Goal: Check status: Check status

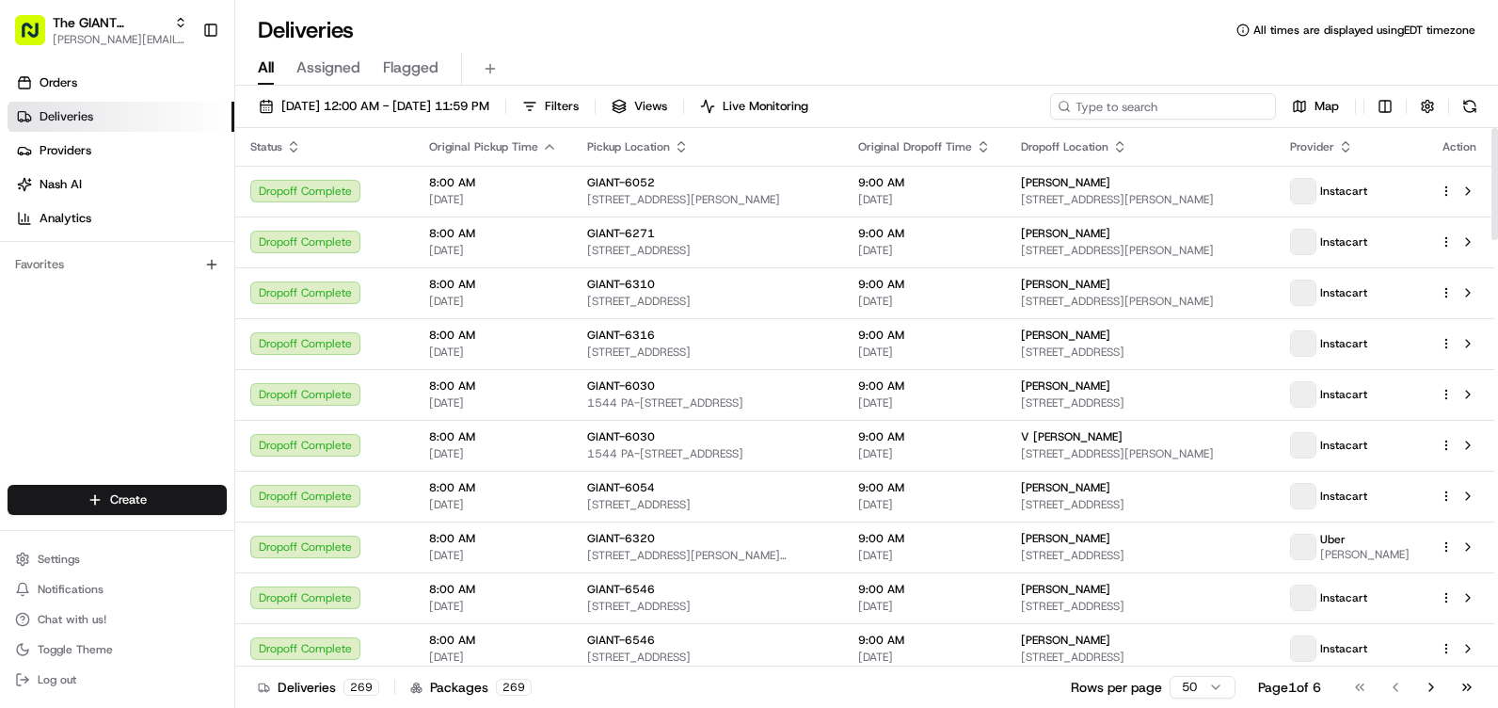
click at [1148, 102] on input at bounding box center [1163, 106] width 226 height 26
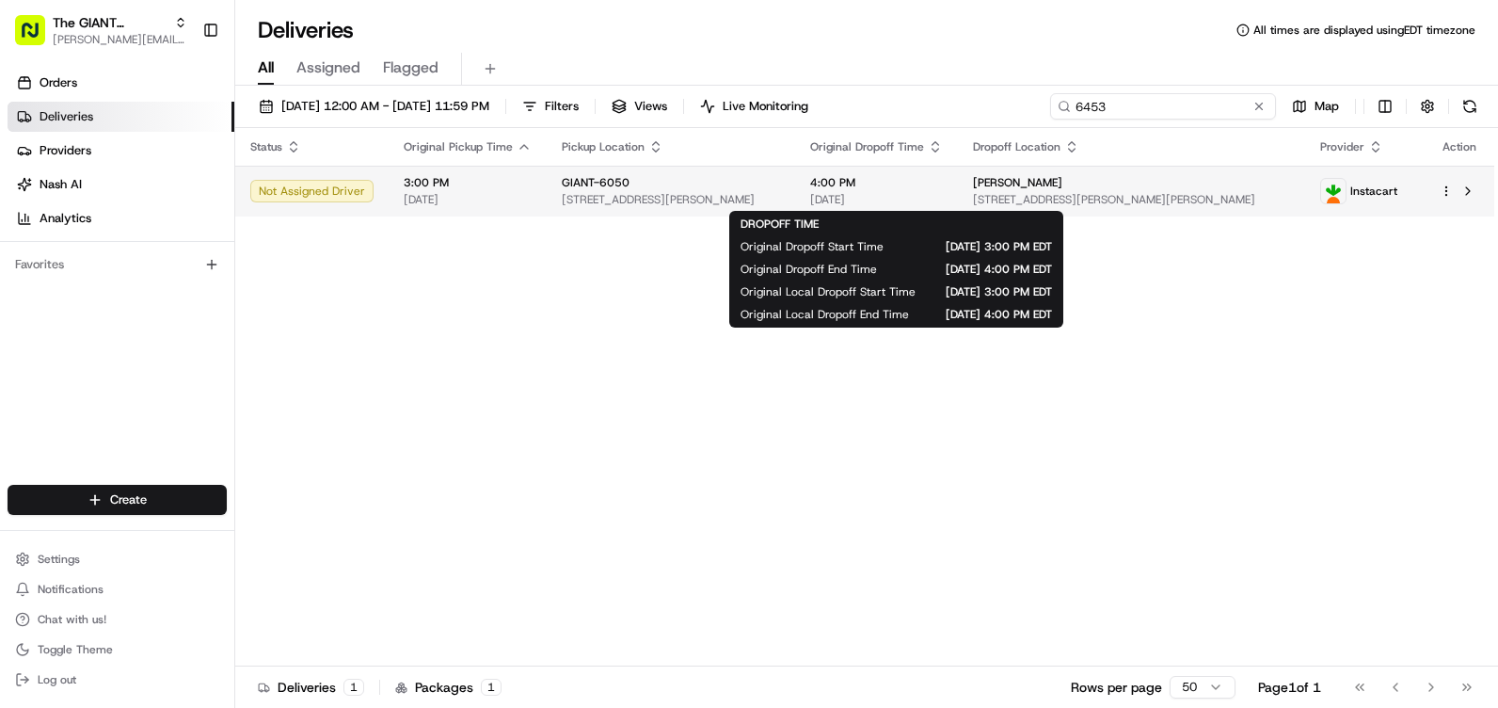
type input "6453"
click at [865, 191] on div "4:00 PM [DATE]" at bounding box center [876, 191] width 133 height 32
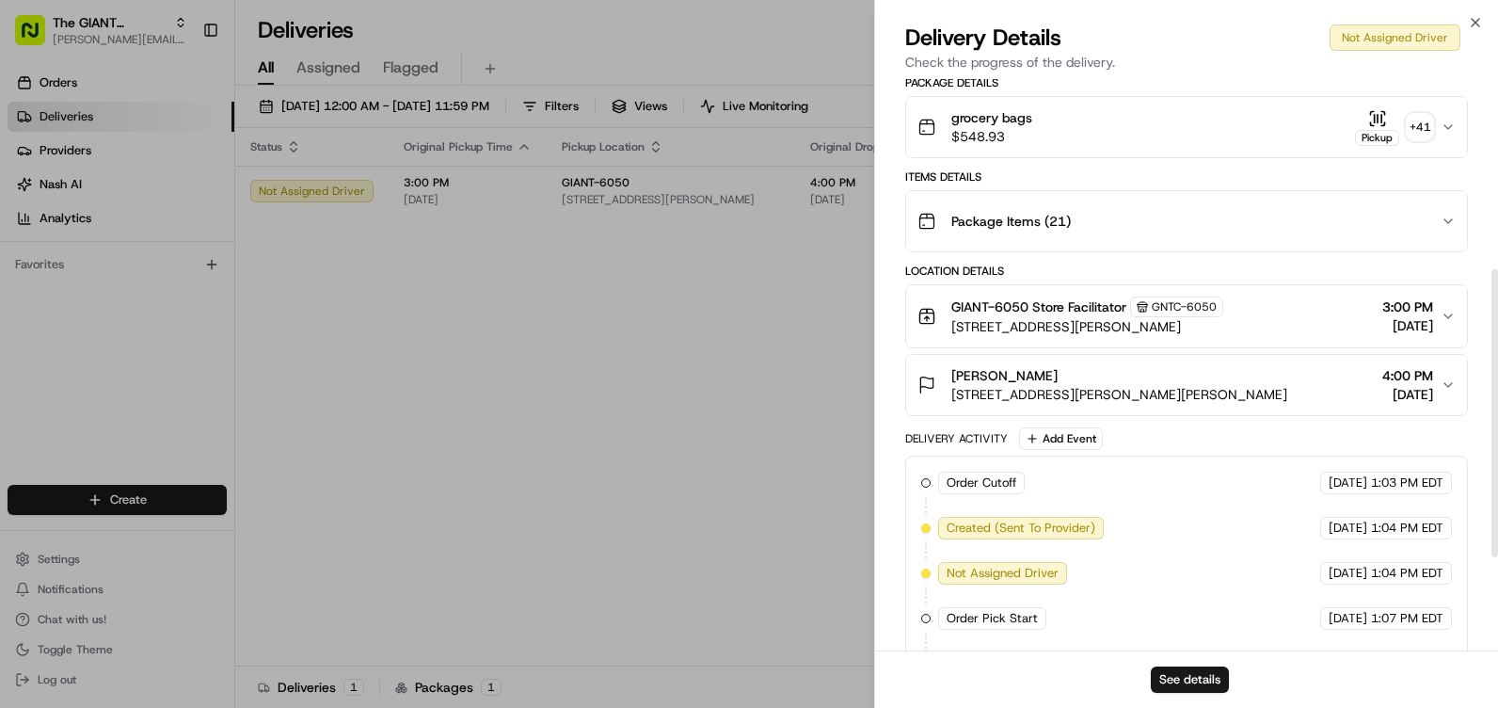
scroll to position [376, 0]
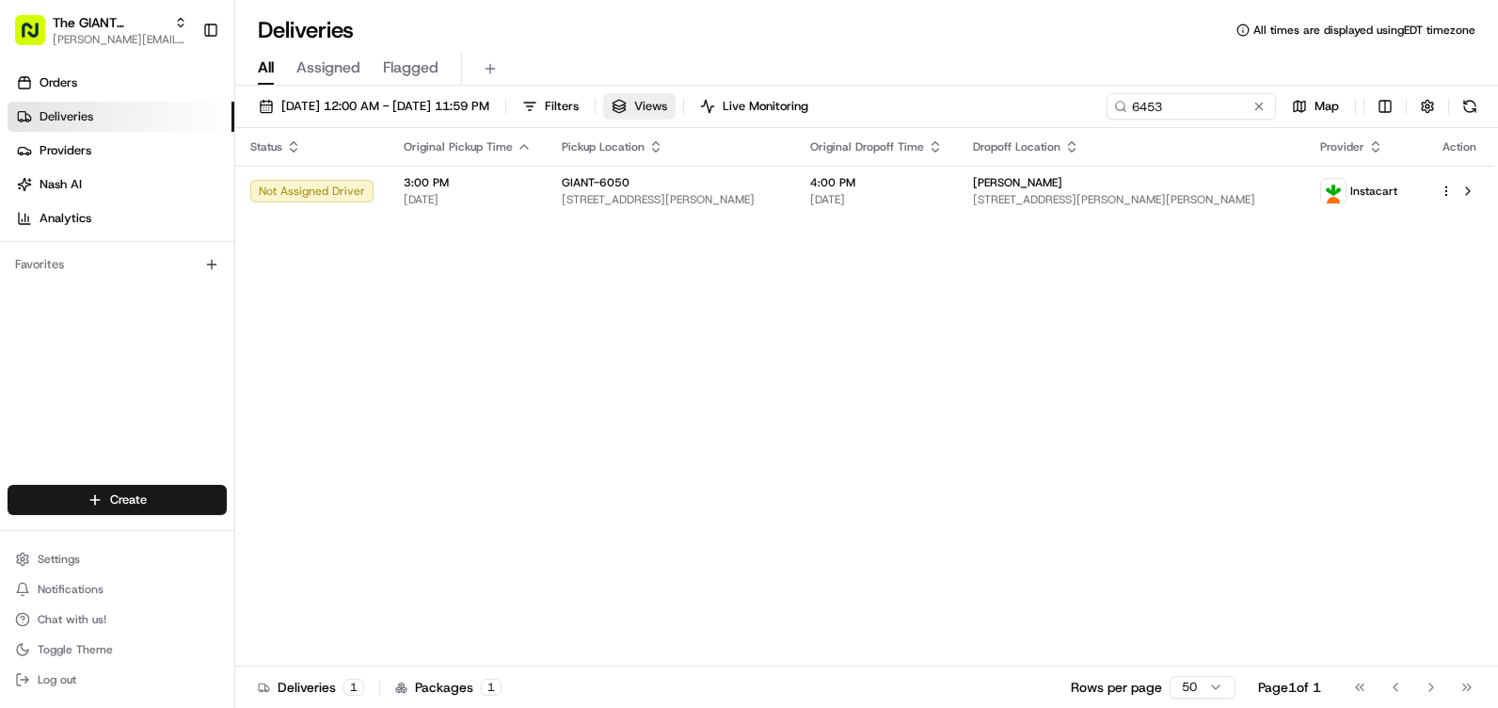
click at [676, 97] on button "Views" at bounding box center [639, 106] width 72 height 26
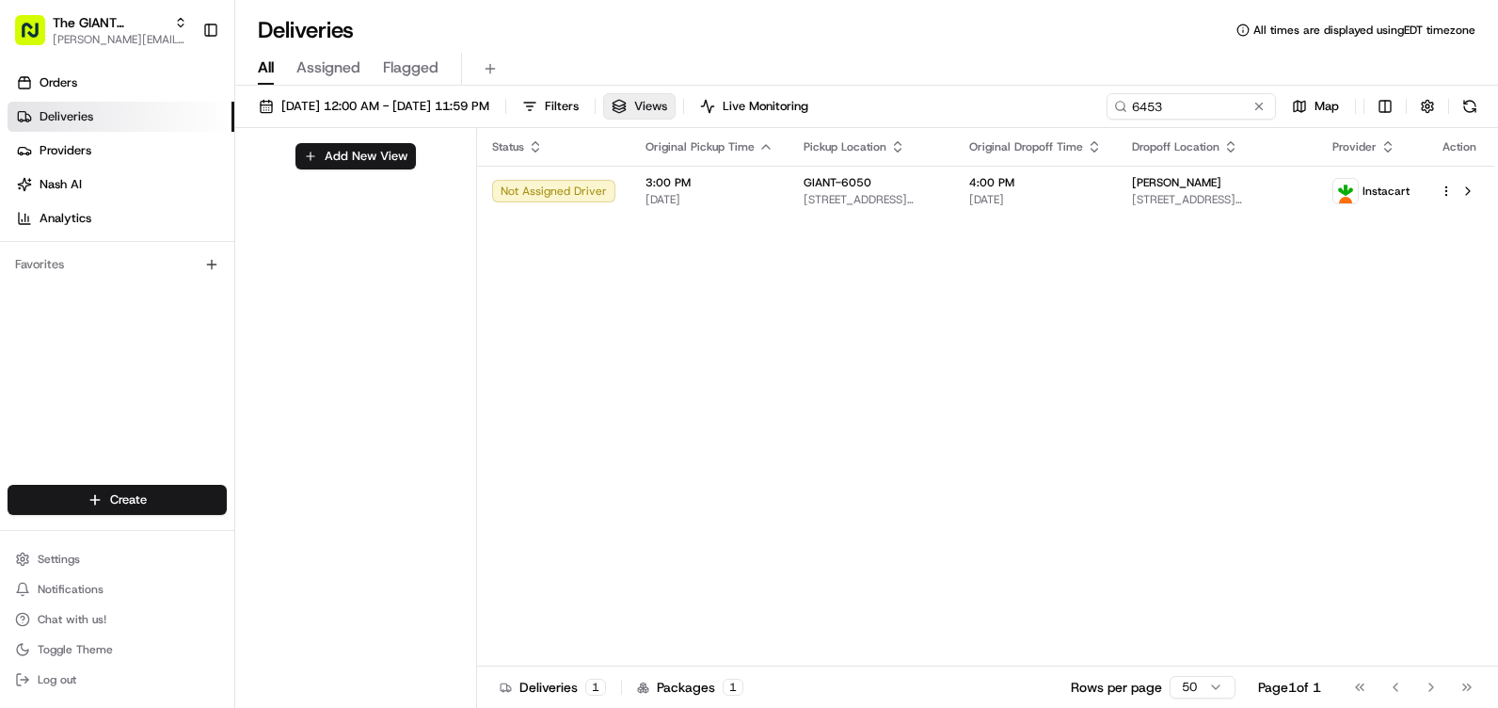
click at [667, 104] on span "Views" at bounding box center [650, 106] width 33 height 17
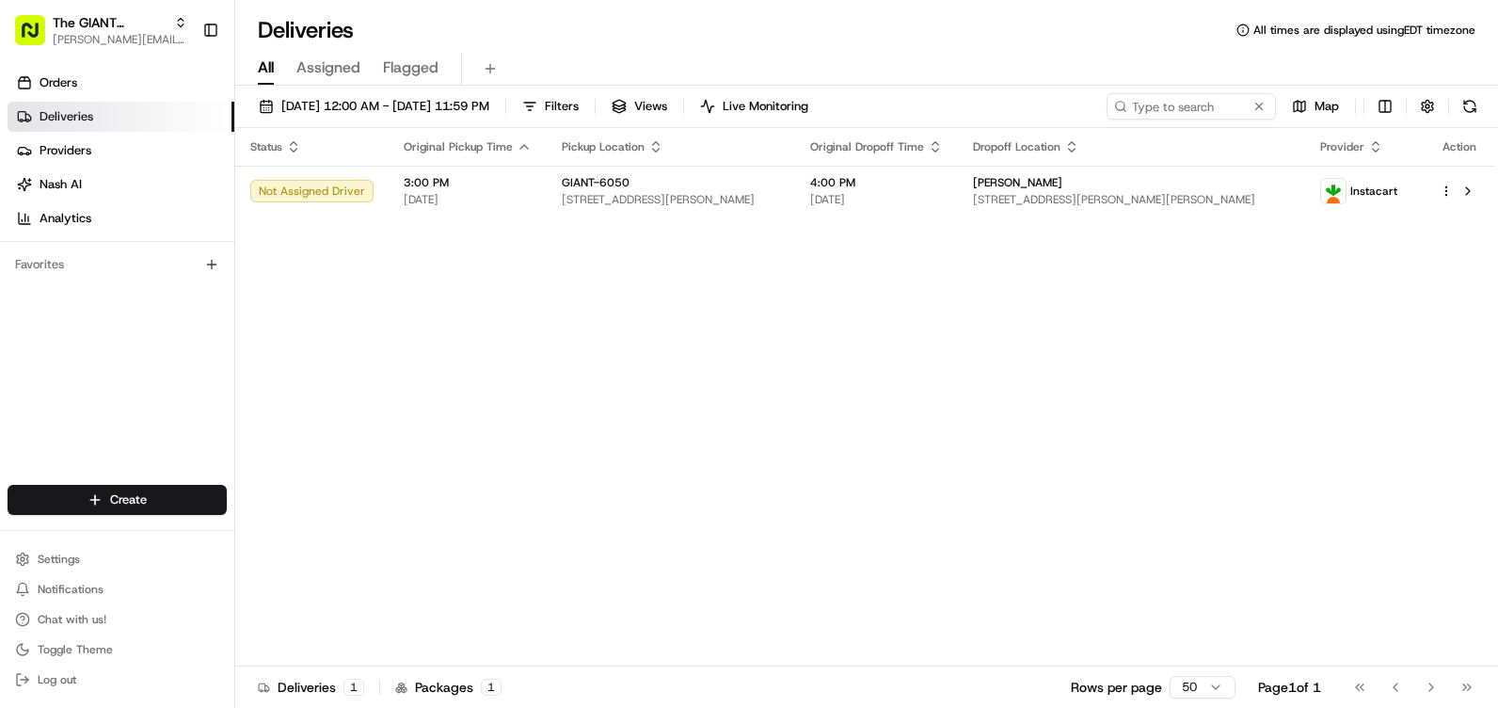
click at [353, 60] on span "Assigned" at bounding box center [328, 67] width 64 height 23
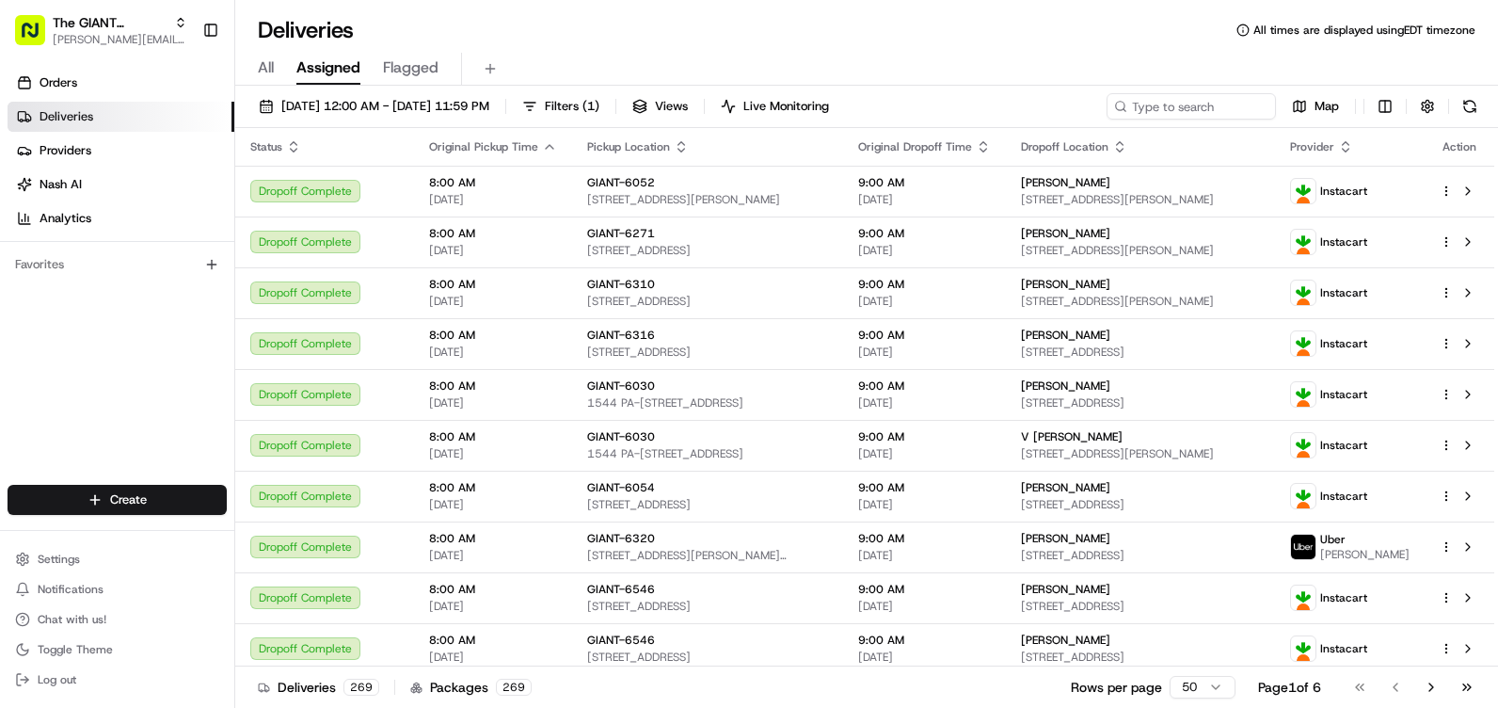
click at [275, 84] on div "All Assigned Flagged" at bounding box center [866, 69] width 1263 height 33
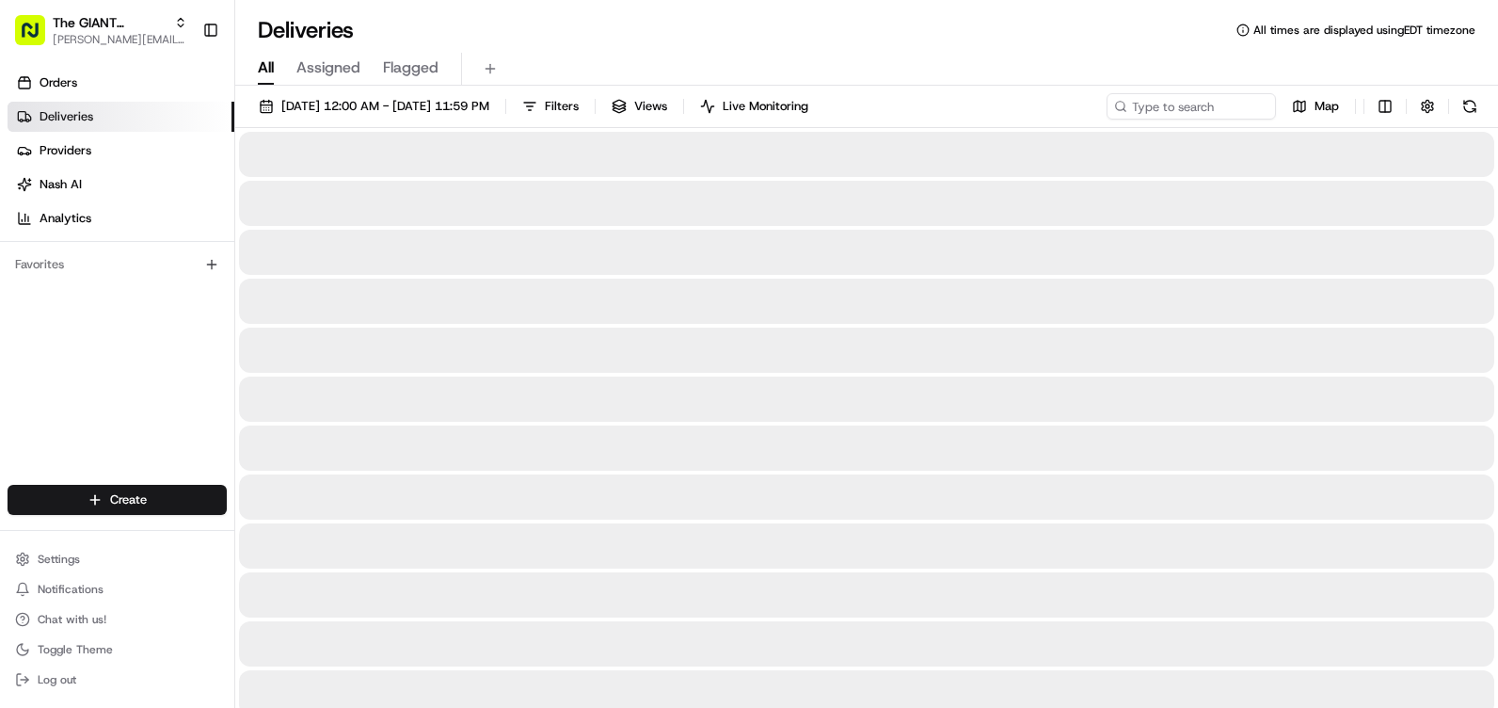
click at [266, 84] on button "All" at bounding box center [266, 69] width 16 height 32
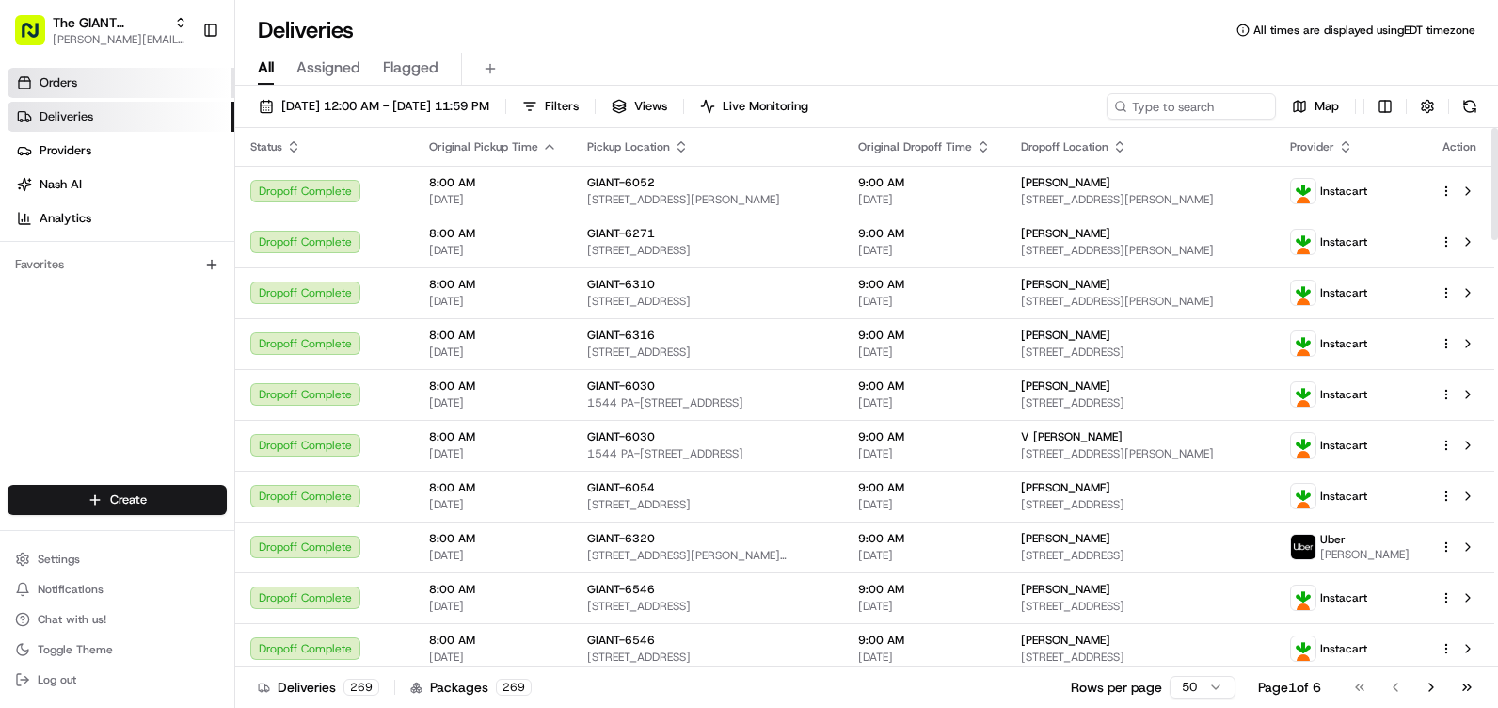
click at [117, 87] on link "Orders" at bounding box center [121, 83] width 227 height 30
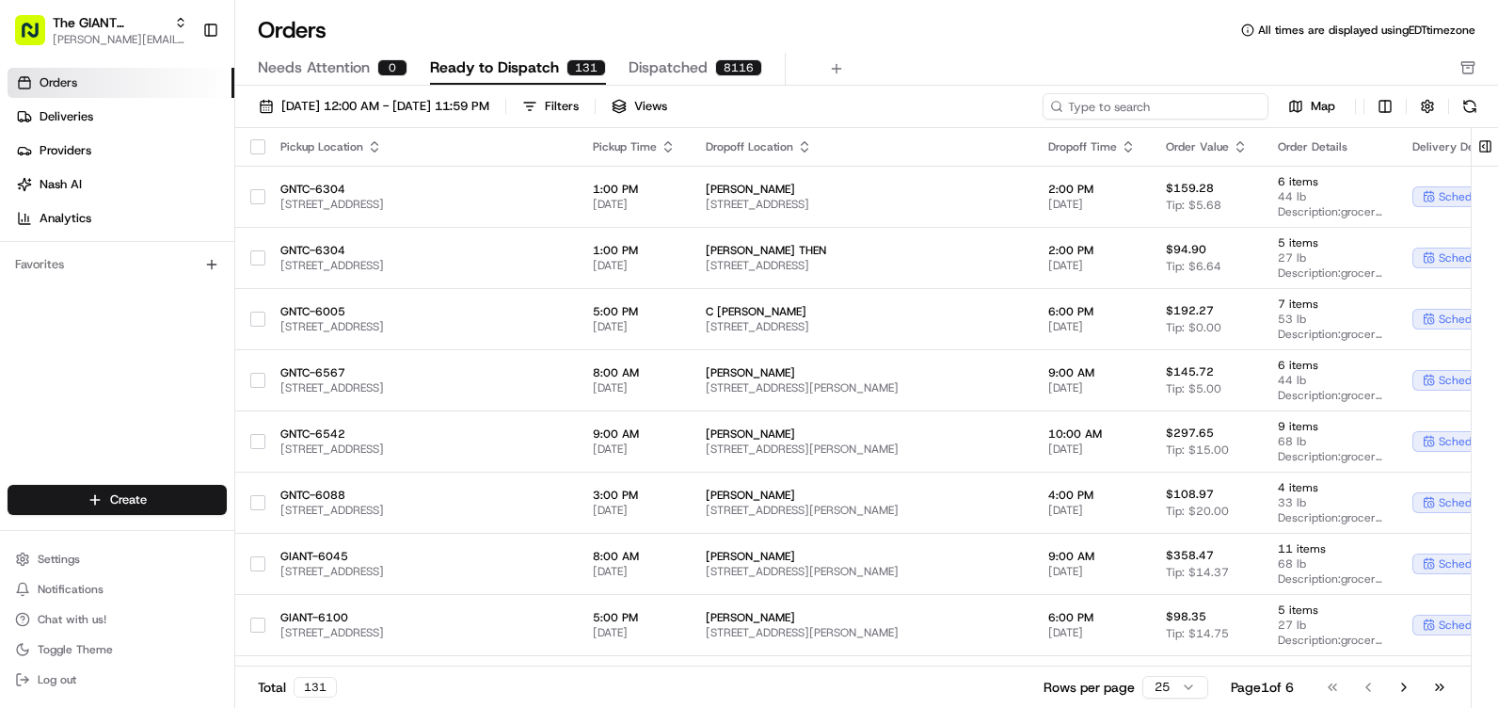
click at [1174, 104] on input at bounding box center [1156, 106] width 226 height 26
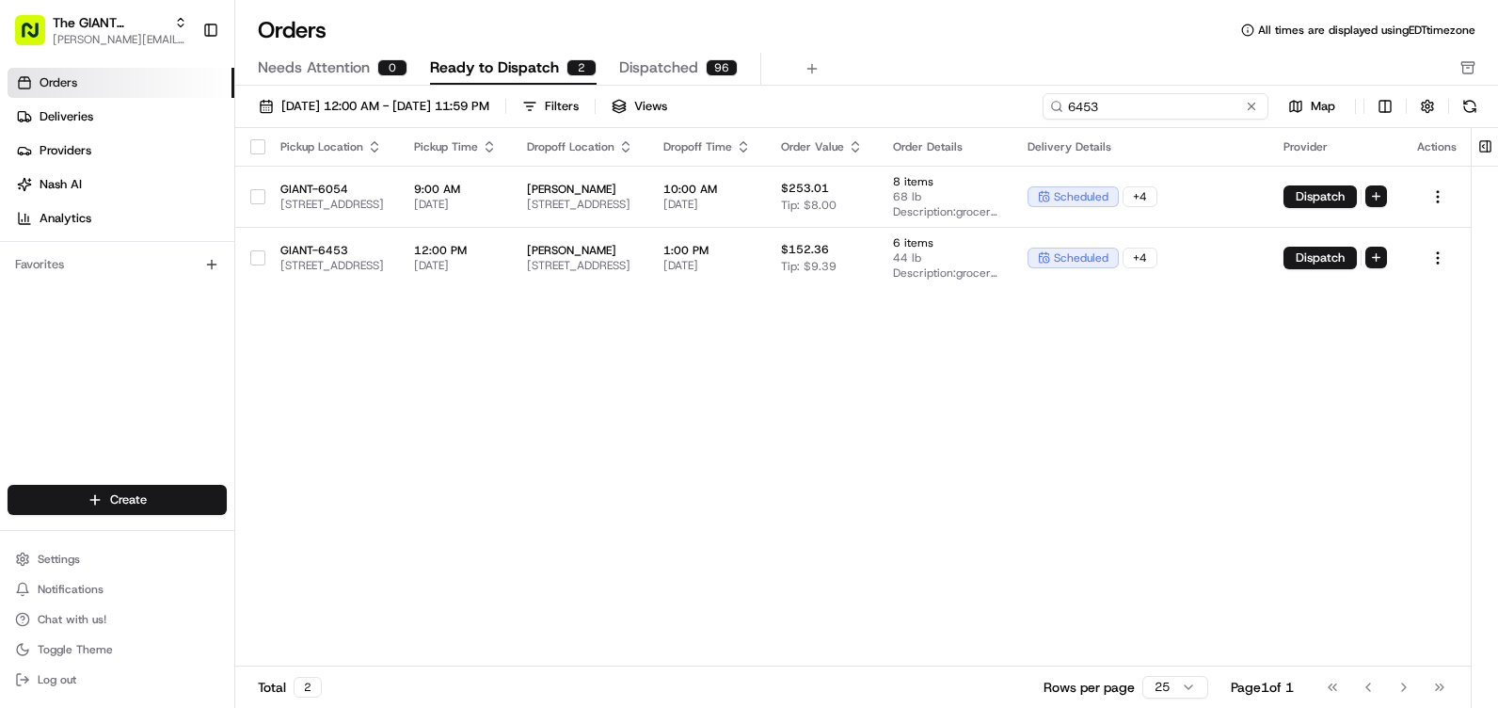
type input "6453"
